Goal: Ask a question: Seek information or help from site administrators or community

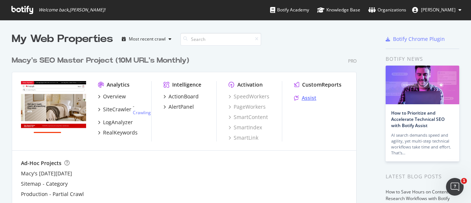
click at [305, 102] on div "Assist" at bounding box center [309, 97] width 15 height 7
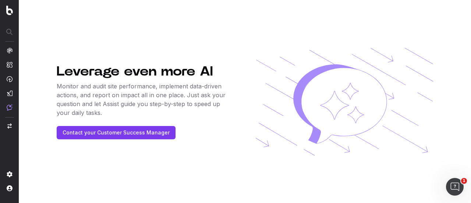
click at [9, 106] on img at bounding box center [10, 107] width 6 height 6
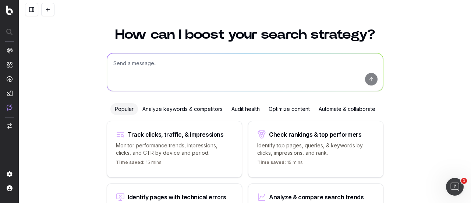
scroll to position [11, 0]
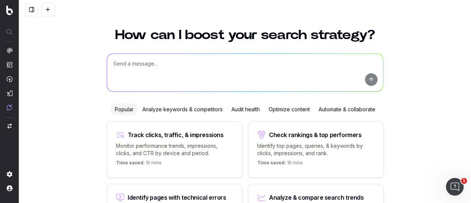
click at [171, 72] on textarea at bounding box center [245, 73] width 276 height 38
paste textarea "Write Meta Title & Meta Description for [URL][DOMAIN_NAME]"
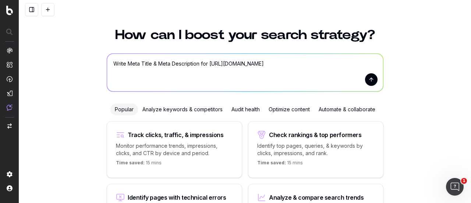
type textarea "Write Meta Title & Meta Description for [URL][DOMAIN_NAME]"
click at [369, 82] on button "submit" at bounding box center [371, 79] width 13 height 13
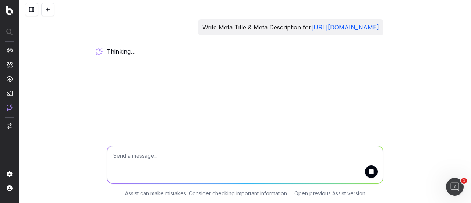
scroll to position [28, 0]
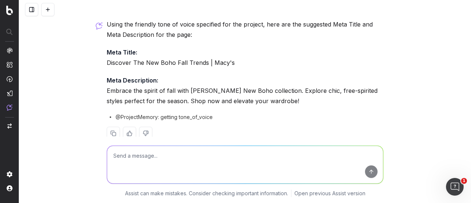
click at [271, 106] on p "Meta Description: Embrace the spirit of fall with [PERSON_NAME] New Boho collec…" at bounding box center [245, 90] width 277 height 31
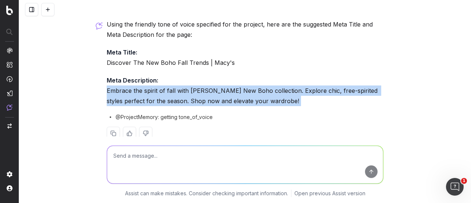
click at [271, 106] on p "Meta Description: Embrace the spirit of fall with [PERSON_NAME] New Boho collec…" at bounding box center [245, 90] width 277 height 31
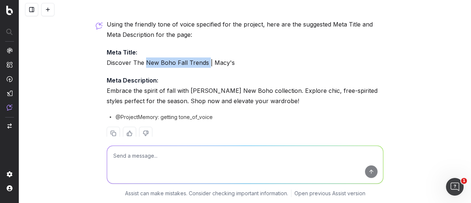
drag, startPoint x: 204, startPoint y: 72, endPoint x: 143, endPoint y: 74, distance: 60.7
click at [143, 68] on p "Meta Title: Discover The New Boho Fall Trends | Macy's" at bounding box center [245, 57] width 277 height 21
copy p "New Boho Fall Trends"
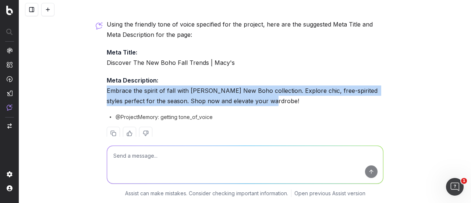
drag, startPoint x: 284, startPoint y: 112, endPoint x: 93, endPoint y: 99, distance: 191.0
click at [93, 99] on div "Write Meta Title & Meta Description for [URL][DOMAIN_NAME] Using the friendly t…" at bounding box center [245, 101] width 452 height 203
copy p "Embrace the spirit of fall with [PERSON_NAME] New Boho collection. Explore chic…"
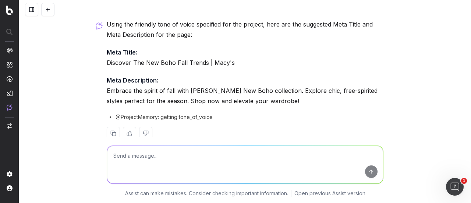
click at [169, 153] on textarea at bounding box center [245, 165] width 276 height 38
paste textarea "[URL][DOMAIN_NAME]"
type textarea "[URL][DOMAIN_NAME]"
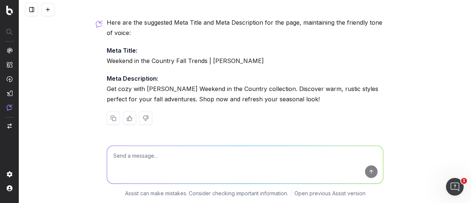
scroll to position [200, 0]
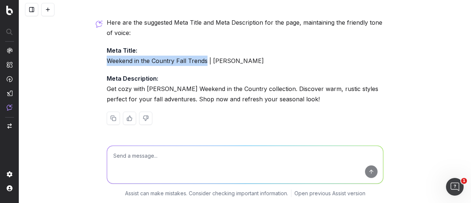
drag, startPoint x: 203, startPoint y: 62, endPoint x: 84, endPoint y: 63, distance: 119.2
click at [84, 63] on div "Write Meta Title & Meta Description for [URL][DOMAIN_NAME] Using the friendly t…" at bounding box center [245, 101] width 452 height 203
copy p "Weekend in the Country Fall Trends"
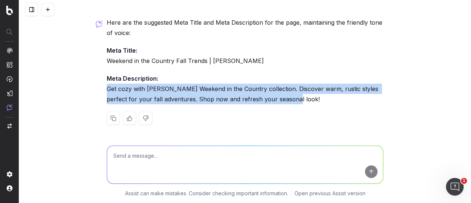
drag, startPoint x: 285, startPoint y: 98, endPoint x: 96, endPoint y: 89, distance: 189.3
click at [96, 89] on div "Write Meta Title & Meta Description for [URL][DOMAIN_NAME] Using the friendly t…" at bounding box center [245, 101] width 452 height 203
copy p "Get cozy with [PERSON_NAME] Weekend in the Country collection. Discover warm, r…"
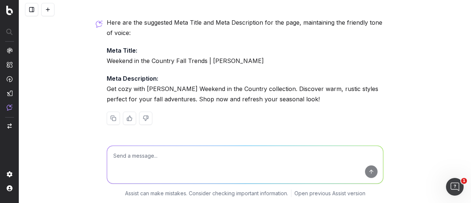
click at [142, 167] on textarea at bounding box center [245, 165] width 276 height 38
paste textarea "[URL][DOMAIN_NAME]"
type textarea "[URL][DOMAIN_NAME]"
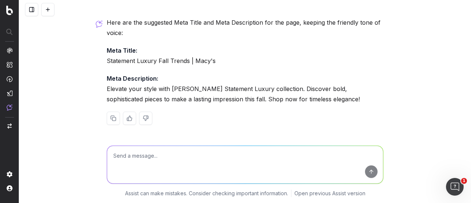
scroll to position [344, 0]
drag, startPoint x: 184, startPoint y: 63, endPoint x: 101, endPoint y: 60, distance: 83.6
copy p "Statement Luxury Fall Trends"
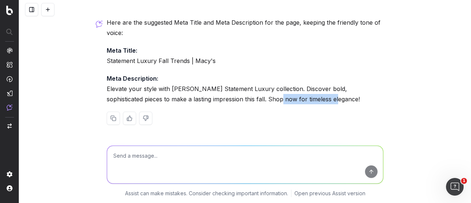
drag, startPoint x: 304, startPoint y: 104, endPoint x: 235, endPoint y: 99, distance: 69.3
click at [235, 99] on p "Meta Description: Elevate your style with Macy's Statement Luxury collection. D…" at bounding box center [245, 88] width 277 height 31
click at [271, 102] on p "Meta Description: Elevate your style with Macy's Statement Luxury collection. D…" at bounding box center [245, 88] width 277 height 31
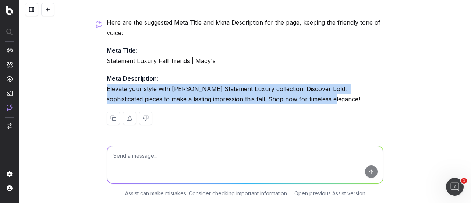
drag, startPoint x: 289, startPoint y: 102, endPoint x: 100, endPoint y: 89, distance: 189.1
click at [100, 89] on div "Write Meta Title & Meta Description for [URL][DOMAIN_NAME] Using the friendly t…" at bounding box center [245, 101] width 452 height 203
copy p "Elevate your style with [PERSON_NAME] Statement Luxury collection. Discover bol…"
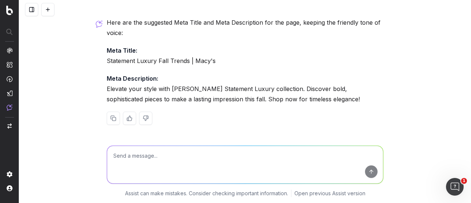
click at [151, 159] on textarea at bounding box center [245, 165] width 276 height 38
paste textarea "[URL][DOMAIN_NAME]"
type textarea "[URL][DOMAIN_NAME]"
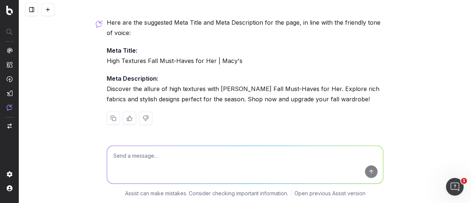
scroll to position [504, 0]
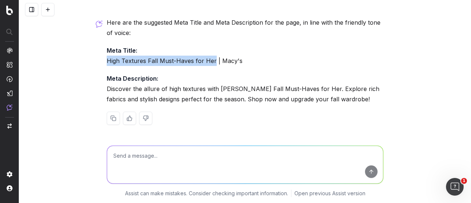
drag, startPoint x: 210, startPoint y: 60, endPoint x: 106, endPoint y: 58, distance: 104.1
click at [107, 58] on p "Meta Title: High Textures Fall Must-Haves for Her | Macy's" at bounding box center [245, 55] width 277 height 21
click at [191, 59] on p "Meta Title: High Textures Fall Must-Haves for Her | Macy's" at bounding box center [245, 55] width 277 height 21
drag, startPoint x: 190, startPoint y: 61, endPoint x: 92, endPoint y: 63, distance: 98.2
click at [92, 63] on div "Write Meta Title & Meta Description for [URL][DOMAIN_NAME] Using the friendly t…" at bounding box center [245, 101] width 452 height 203
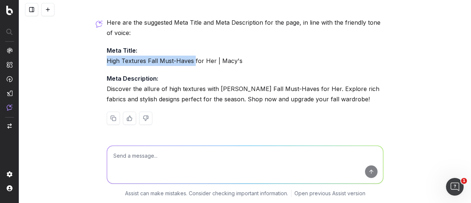
copy p "High Textures Fall Must-Haves"
click at [134, 167] on textarea at bounding box center [245, 165] width 276 height 38
paste textarea "Hyper-tactile layers"
type textarea "Hyper-tactile layers"
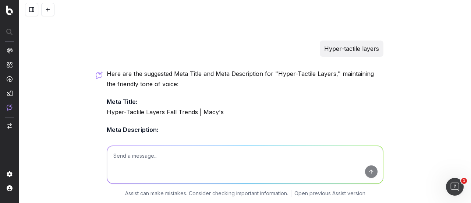
scroll to position [652, 0]
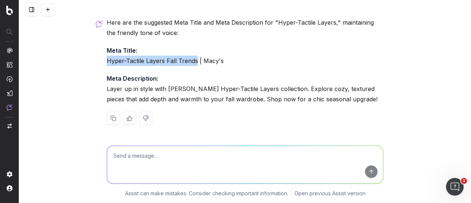
drag, startPoint x: 193, startPoint y: 60, endPoint x: 96, endPoint y: 58, distance: 97.5
click at [96, 58] on div "Write Meta Title & Meta Description for [URL][DOMAIN_NAME] Using the friendly t…" at bounding box center [245, 101] width 452 height 203
copy p "Hyper-Tactile Layers Fall Trends"
click at [166, 95] on p "Meta Description: Layer up in style with [PERSON_NAME] Hyper-Tactile Layers col…" at bounding box center [245, 88] width 277 height 31
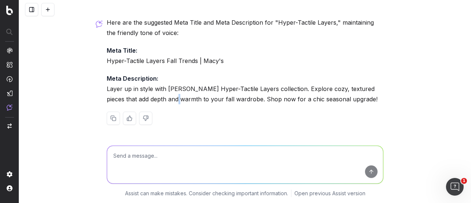
click at [166, 95] on p "Meta Description: Layer up in style with [PERSON_NAME] Hyper-Tactile Layers col…" at bounding box center [245, 88] width 277 height 31
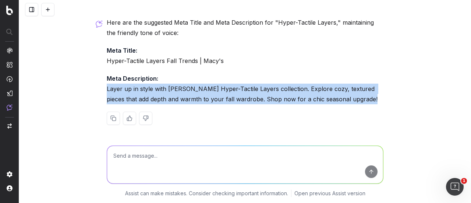
click at [166, 95] on p "Meta Description: Layer up in style with [PERSON_NAME] Hyper-Tactile Layers col…" at bounding box center [245, 88] width 277 height 31
